Goal: Information Seeking & Learning: Learn about a topic

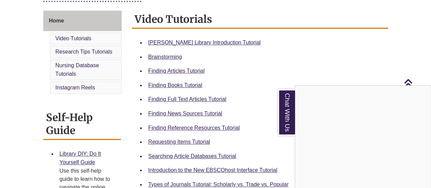
scroll to position [181, 0]
click at [203, 44] on div "Chat With Us" at bounding box center [215, 94] width 431 height 188
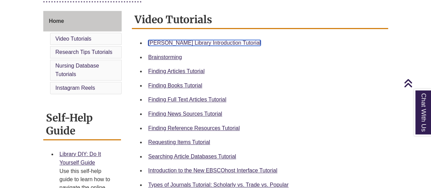
click at [199, 41] on link "Berntsen Library Introduction Tutorial" at bounding box center [204, 43] width 112 height 6
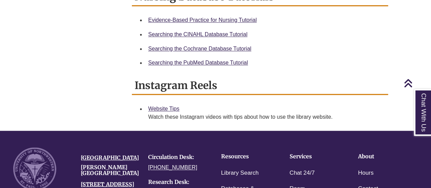
scroll to position [474, 0]
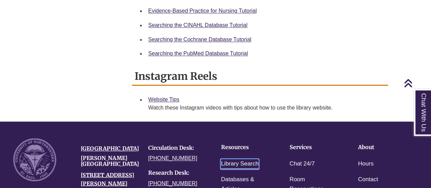
click at [246, 162] on link "Library Search" at bounding box center [240, 164] width 38 height 10
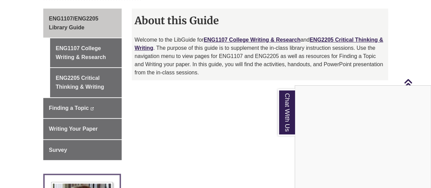
scroll to position [196, 0]
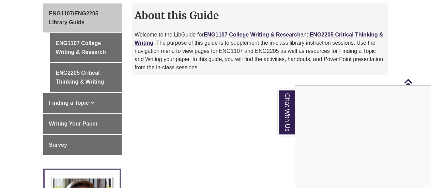
click at [94, 36] on div "Chat With Us" at bounding box center [215, 94] width 431 height 188
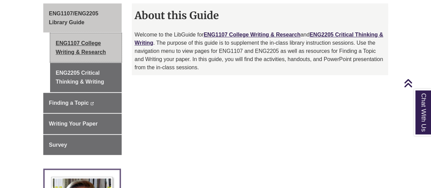
click at [94, 42] on link "ENG1107 College Writing & Research" at bounding box center [86, 47] width 72 height 29
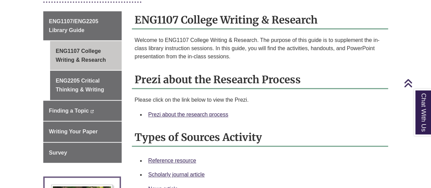
scroll to position [203, 0]
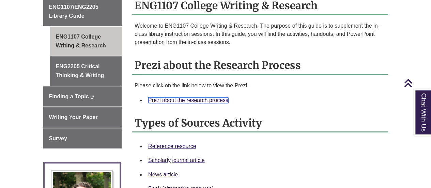
click at [204, 97] on link "Prezi about the research process" at bounding box center [188, 100] width 80 height 6
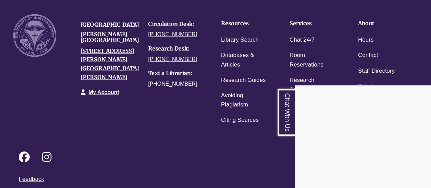
scroll to position [923, 0]
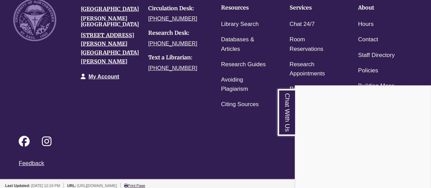
click at [228, 23] on div "Chat With Us" at bounding box center [215, 94] width 431 height 188
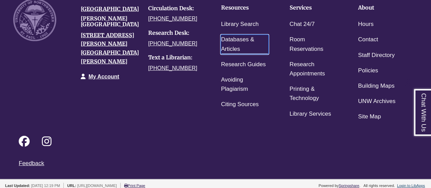
click at [243, 35] on link "Databases & Articles" at bounding box center [244, 44] width 47 height 19
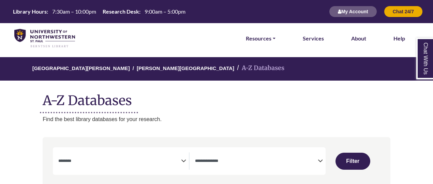
select select "Database Subject Filter"
select select "Database Types Filter"
select select "Database Subject Filter"
select select "Database Types Filter"
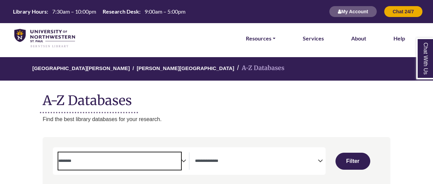
click at [172, 162] on textarea "Search" at bounding box center [119, 161] width 123 height 5
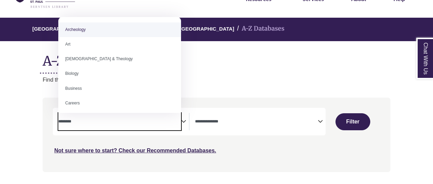
scroll to position [40, 0]
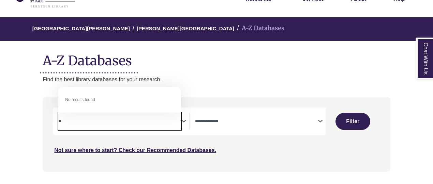
type textarea "*"
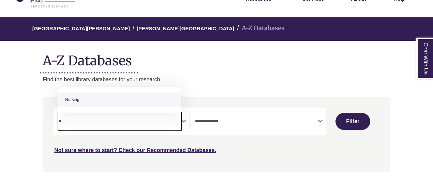
type textarea "*"
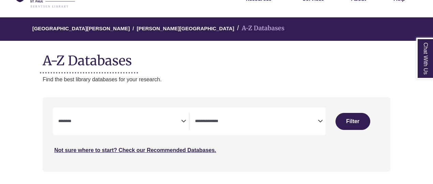
click at [246, 71] on div "[GEOGRAPHIC_DATA][PERSON_NAME] A-Z Databases A-Z Databases Find the best librar…" at bounding box center [216, 50] width 368 height 66
click at [182, 121] on icon "Search filters" at bounding box center [183, 120] width 5 height 10
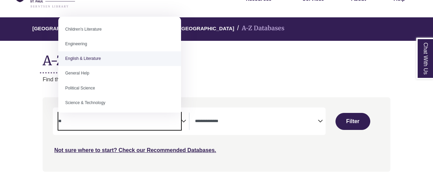
type textarea "**"
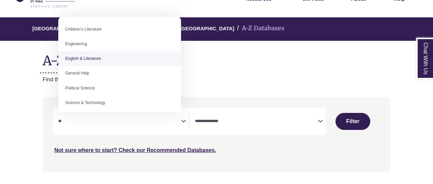
select select "*****"
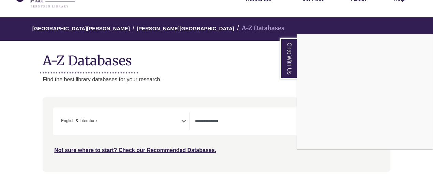
click at [232, 118] on div "Chat With Us" at bounding box center [216, 92] width 433 height 184
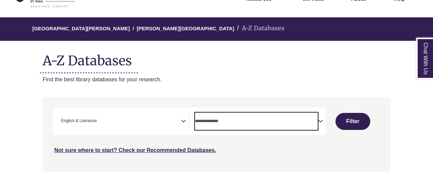
click at [269, 118] on span "Search filters" at bounding box center [256, 121] width 123 height 6
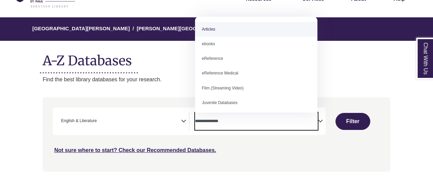
click at [269, 118] on span "Search filters" at bounding box center [256, 121] width 123 height 6
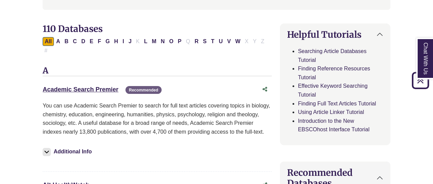
scroll to position [201, 0]
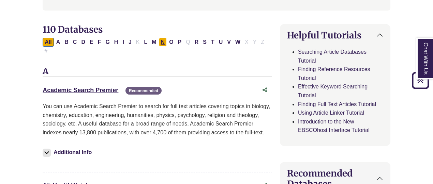
click at [159, 41] on button "N" at bounding box center [163, 42] width 8 height 9
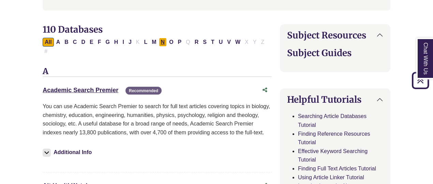
select select "Database Types Filter"
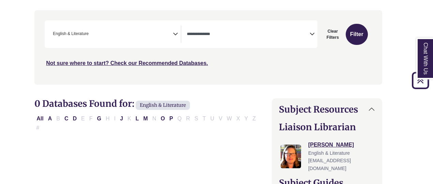
scroll to position [127, 8]
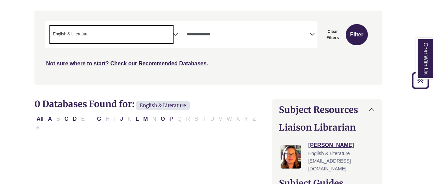
click at [170, 32] on span "× English & Literature" at bounding box center [111, 34] width 123 height 17
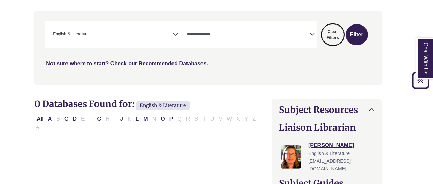
click at [332, 38] on button "Clear Filters" at bounding box center [332, 34] width 22 height 21
select select "Database Subject Filter"
select select "Database Types Filter"
select select "Database Subject Filter"
select select "Database Types Filter"
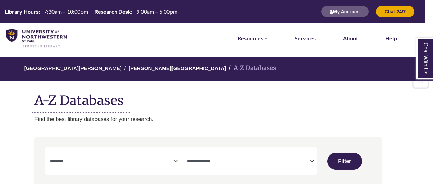
scroll to position [184, 8]
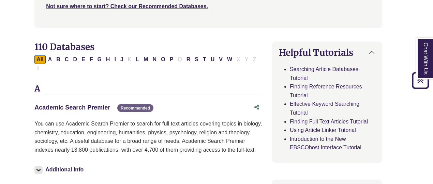
click at [209, 43] on h2 "110 Databases" at bounding box center [148, 47] width 229 height 11
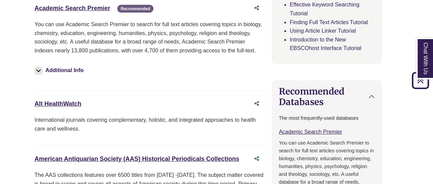
scroll to position [1722, 8]
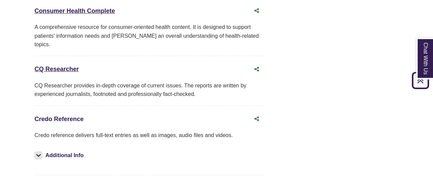
click at [73, 116] on link "Credo Reference This link opens in a new window" at bounding box center [58, 119] width 49 height 7
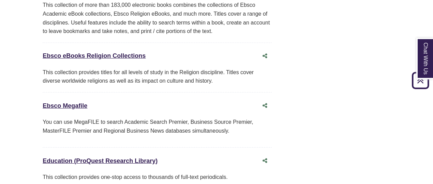
scroll to position [6424, 0]
